Goal: Task Accomplishment & Management: Manage account settings

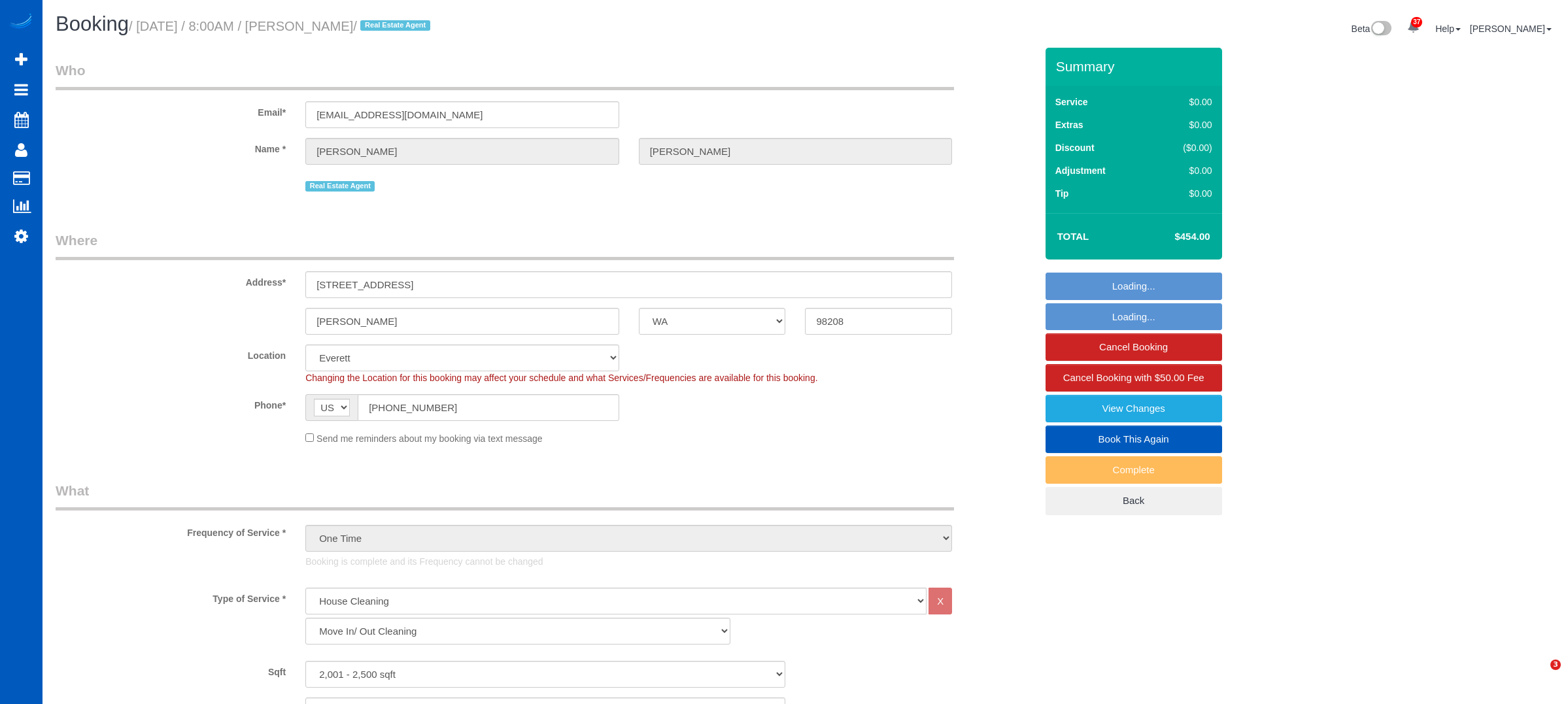
select select "WA"
select select "199"
select select "2001"
select select "4"
select select "3"
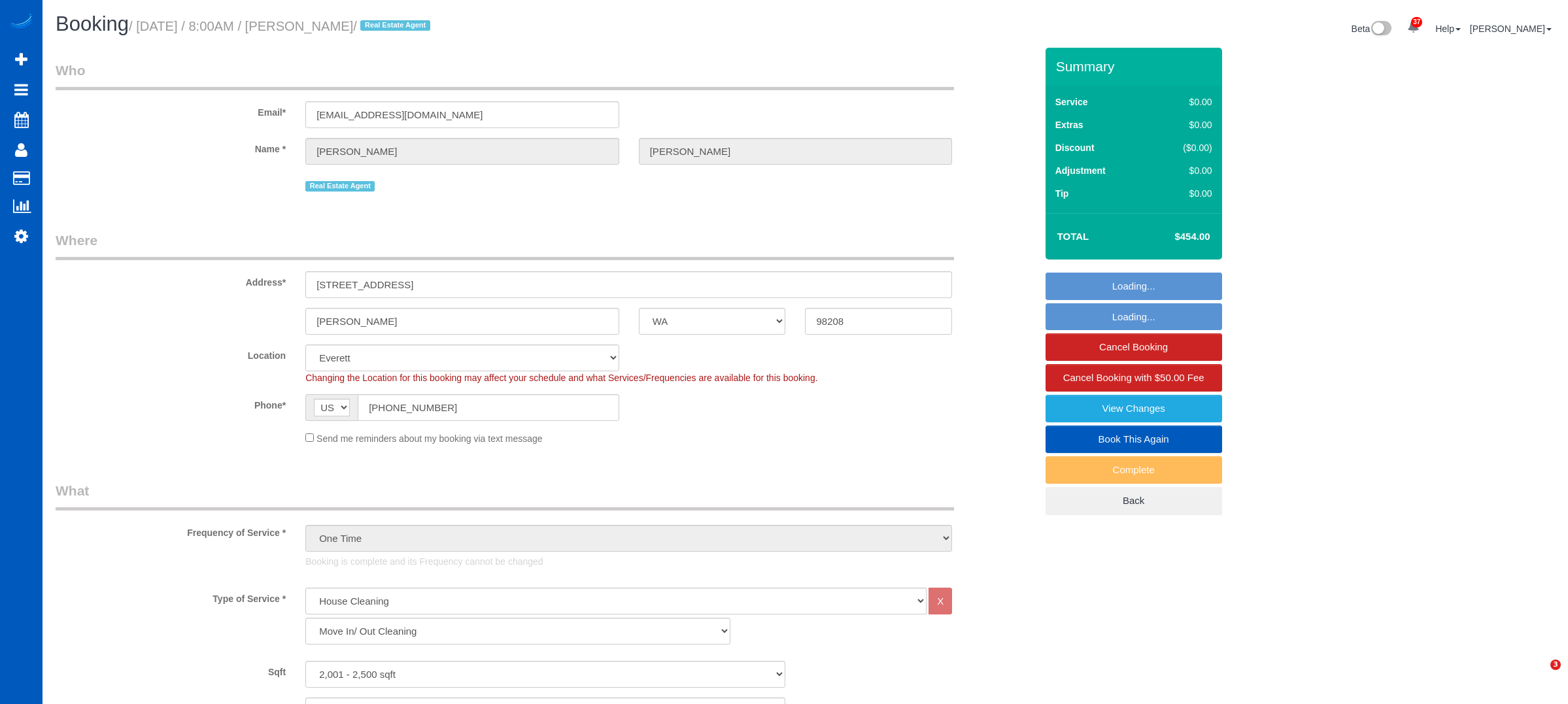
select select "string:fspay-29fb7387-665f-439c-9dce-09a3bf446a93"
select select "spot1"
select select "WA"
select select "199"
select select "2001"
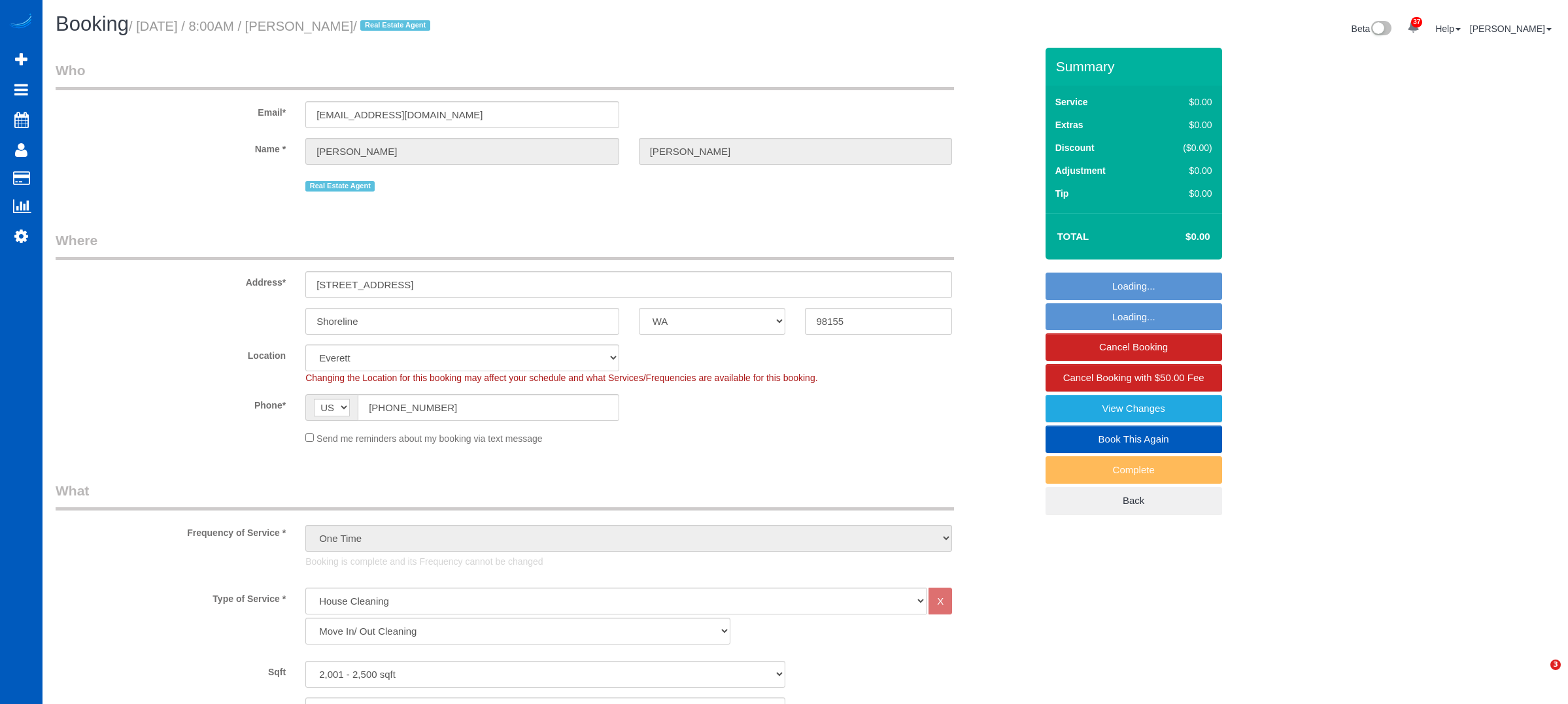
select select "4"
select select "2"
select select "string:fspay-29fb7387-665f-439c-9dce-09a3bf446a93"
select select "spot1"
